Goal: Book appointment/travel/reservation

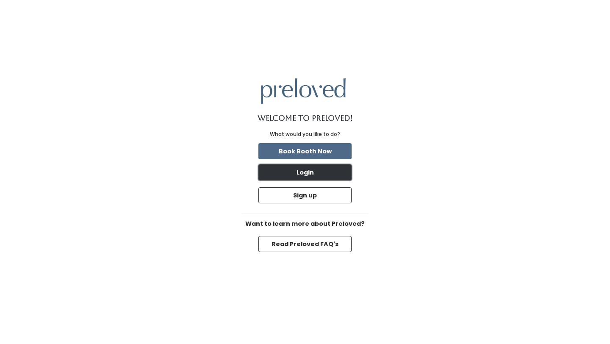
click at [306, 173] on button "Login" at bounding box center [305, 172] width 93 height 16
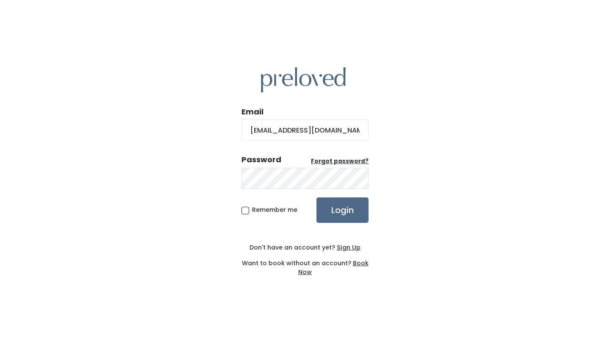
type input "morgann.flake@gmail.com"
click at [317, 198] on input "Login" at bounding box center [343, 210] width 52 height 25
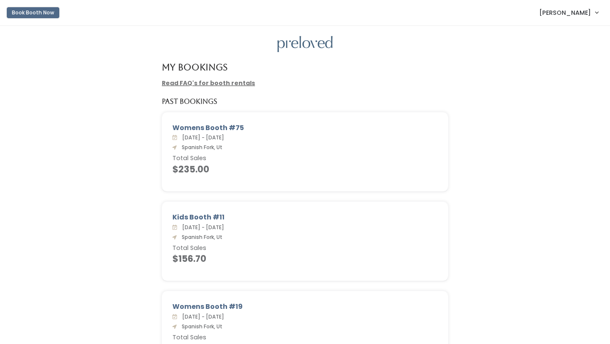
click at [49, 11] on button "Book Booth Now" at bounding box center [33, 12] width 53 height 11
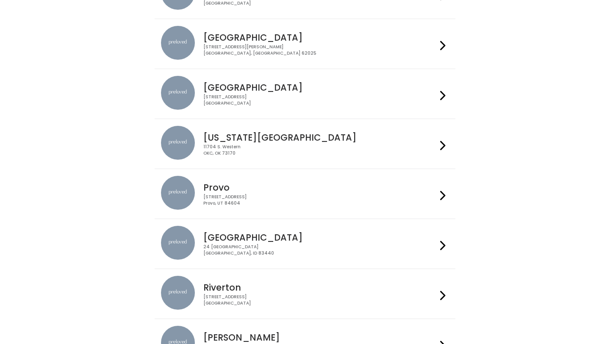
scroll to position [248, 0]
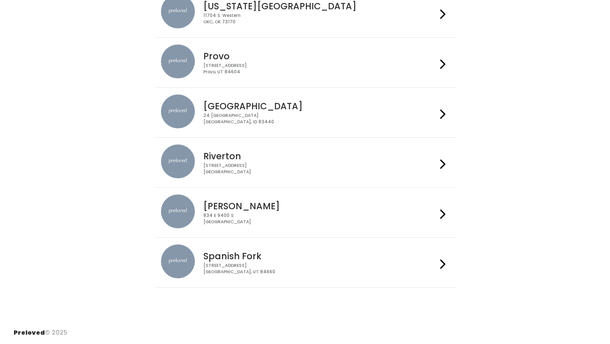
click at [453, 270] on li "Spanish Fork 244 N Main St Spanish Fork, UT 84660" at bounding box center [305, 262] width 301 height 50
click at [448, 267] on div at bounding box center [443, 263] width 12 height 36
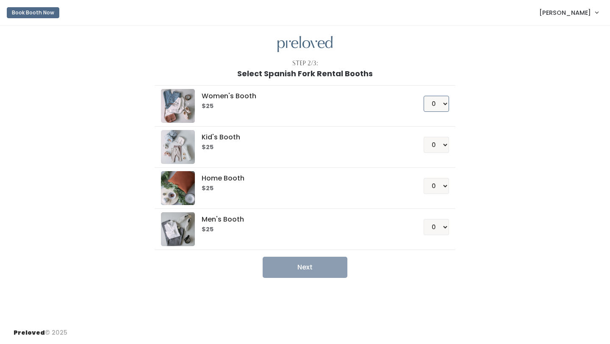
click at [441, 106] on select "0 1 2 3 4" at bounding box center [436, 104] width 25 height 16
select select "1"
click at [306, 268] on button "Next" at bounding box center [305, 267] width 85 height 21
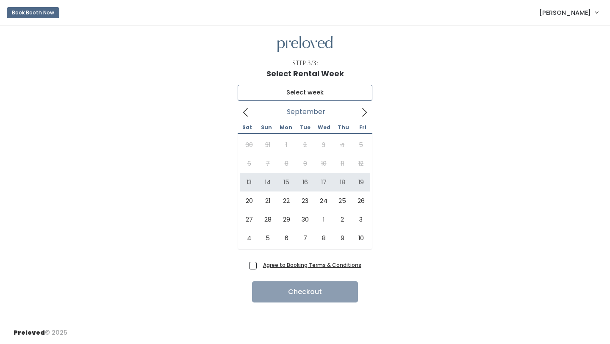
type input "September 13 to September 19"
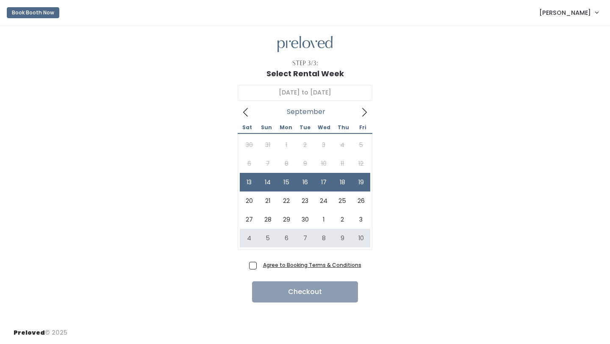
click at [260, 264] on span "Agree to Booking Terms & Conditions" at bounding box center [311, 265] width 102 height 8
click at [260, 264] on input "Agree to Booking Terms & Conditions" at bounding box center [263, 264] width 6 height 6
checkbox input "true"
click at [284, 290] on button "Checkout" at bounding box center [305, 291] width 106 height 21
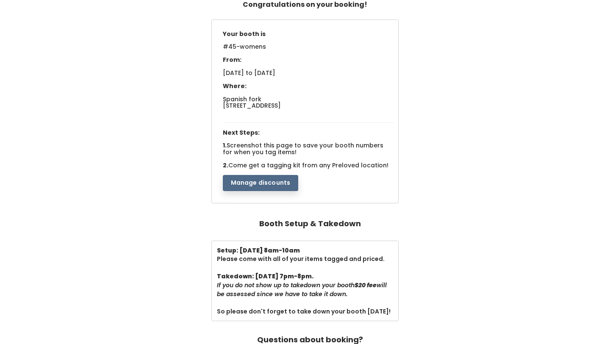
scroll to position [65, 0]
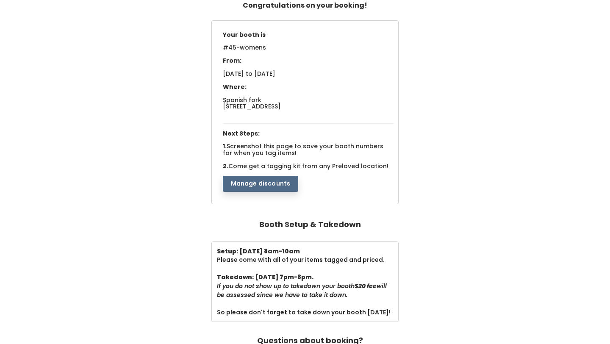
click at [267, 189] on button "Manage discounts" at bounding box center [261, 184] width 76 height 16
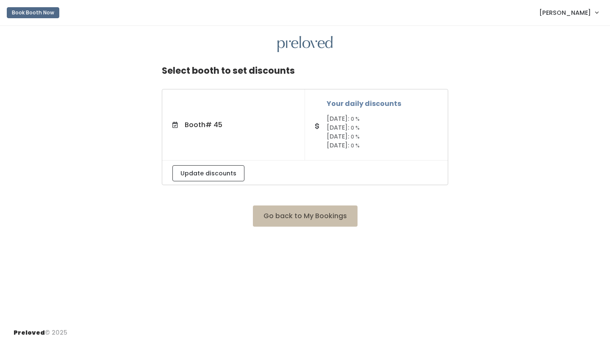
click at [360, 129] on small "0 %" at bounding box center [355, 127] width 9 height 7
click at [374, 108] on h5 "Your daily discounts" at bounding box center [382, 104] width 111 height 8
click at [343, 107] on h5 "Your daily discounts" at bounding box center [382, 104] width 111 height 8
click at [208, 172] on button "Update discounts" at bounding box center [209, 173] width 72 height 16
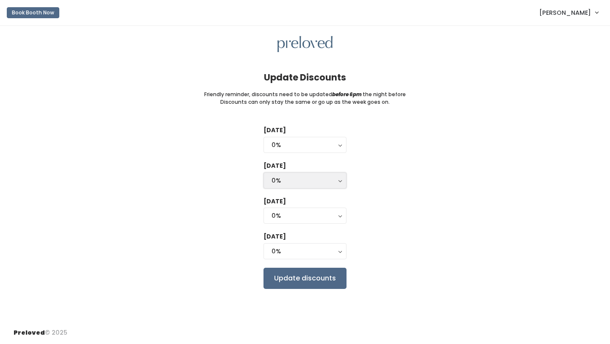
click at [292, 180] on div "0%" at bounding box center [305, 180] width 67 height 9
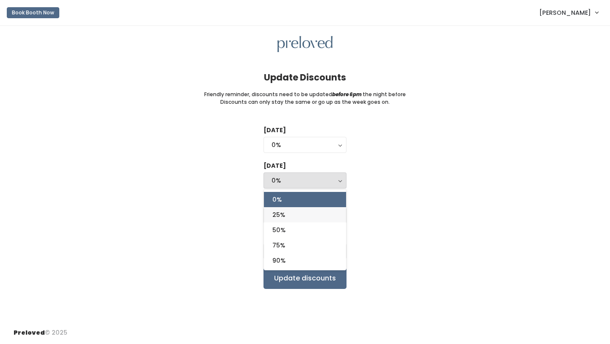
click at [280, 211] on span "25%" at bounding box center [279, 214] width 13 height 9
select select "25%"
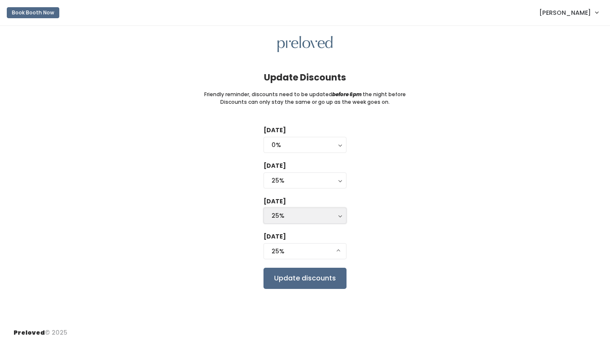
click at [280, 212] on div "25%" at bounding box center [305, 215] width 67 height 9
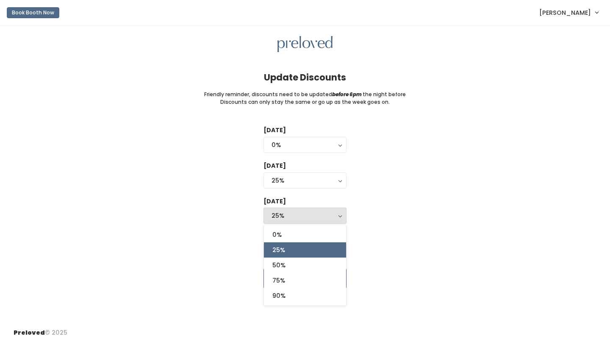
click at [282, 248] on span "25%" at bounding box center [279, 249] width 13 height 9
select select "25%"
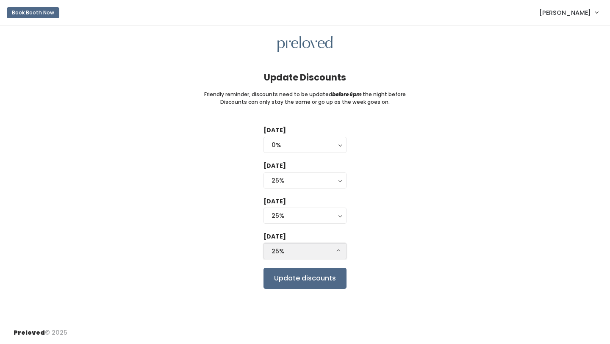
click at [283, 248] on div "25%" at bounding box center [305, 251] width 67 height 9
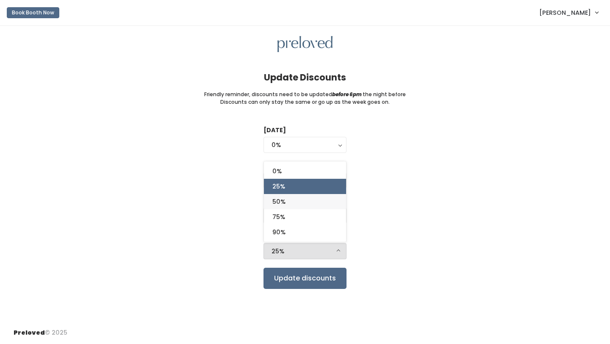
click at [282, 209] on link "50%" at bounding box center [305, 201] width 82 height 15
select select "50%"
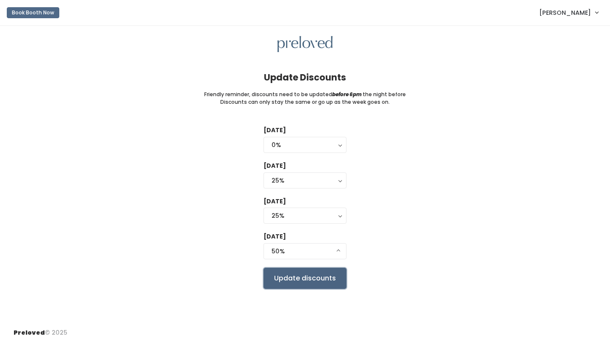
click at [302, 275] on input "Update discounts" at bounding box center [305, 278] width 83 height 21
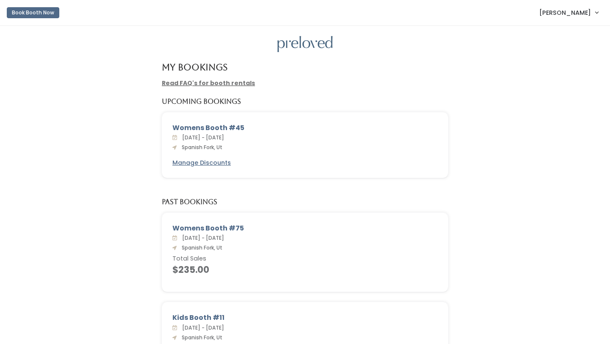
click at [572, 8] on link "[PERSON_NAME]" at bounding box center [569, 12] width 76 height 18
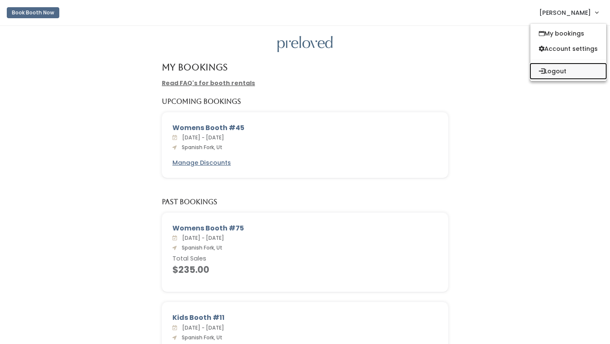
click at [539, 72] on icon "submit" at bounding box center [542, 71] width 6 height 6
